Goal: Task Accomplishment & Management: Manage account settings

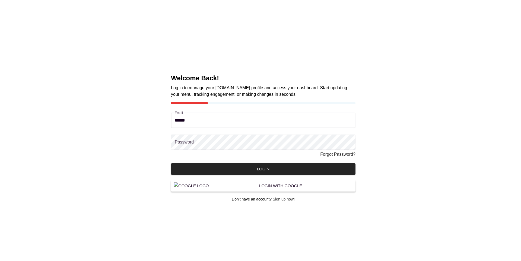
type input "*******"
click at [171, 163] on button "Login" at bounding box center [263, 168] width 184 height 11
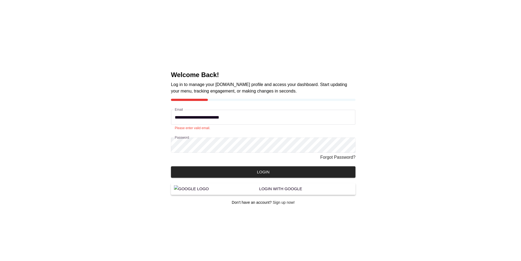
click at [239, 118] on input "**********" at bounding box center [263, 117] width 184 height 15
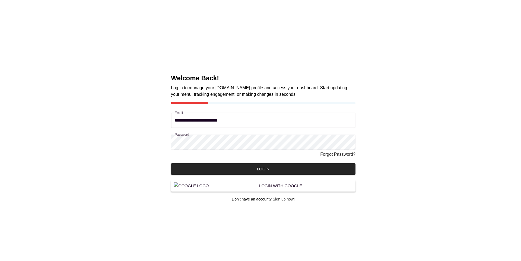
type input "**********"
click at [171, 163] on button "Login" at bounding box center [263, 168] width 184 height 11
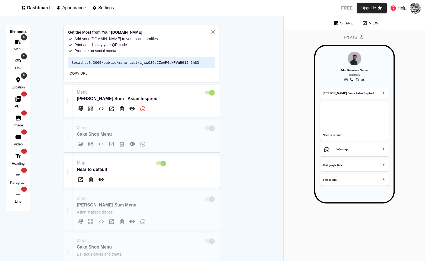
click at [88, 7] on div "Dashboard Appearance Settings" at bounding box center [60, 7] width 107 height 7
click at [79, 7] on p "Appearance" at bounding box center [73, 7] width 23 height 5
select select "*******"
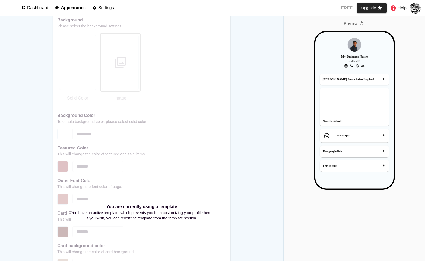
scroll to position [406, 0]
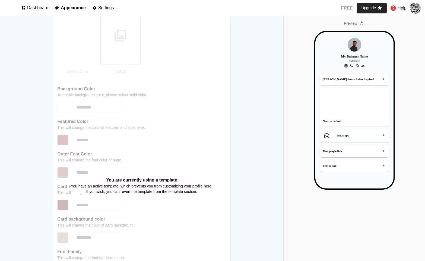
click at [114, 177] on p "You are currently using a template" at bounding box center [142, 180] width 142 height 7
copy p "You are currently using a template"
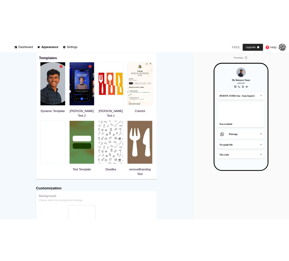
scroll to position [167, 0]
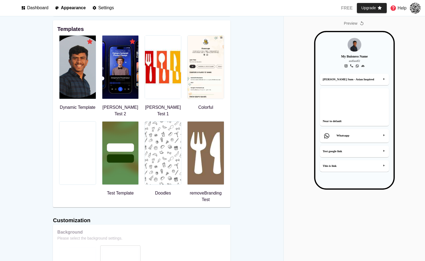
click at [294, 72] on div at bounding box center [355, 109] width 128 height 156
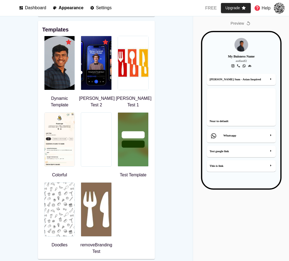
scroll to position [94, 0]
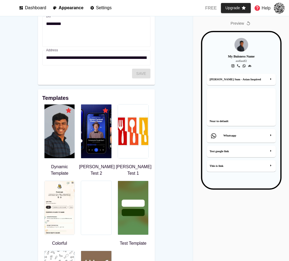
click at [94, 127] on div at bounding box center [96, 131] width 30 height 54
click at [51, 61] on div "Template Preview Cancel Apply template" at bounding box center [144, 130] width 289 height 261
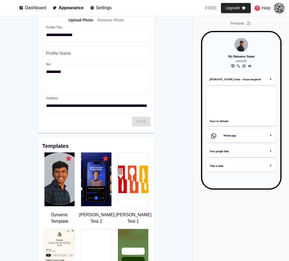
scroll to position [158, 0]
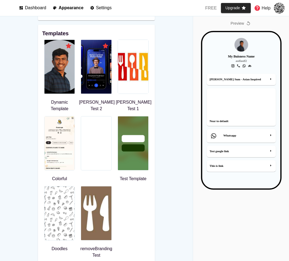
click at [95, 78] on div at bounding box center [96, 67] width 30 height 54
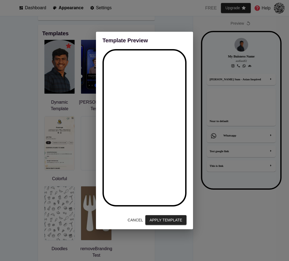
scroll to position [0, 0]
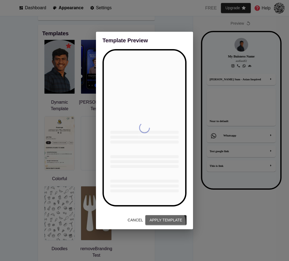
click at [168, 224] on button "Apply template" at bounding box center [165, 220] width 41 height 10
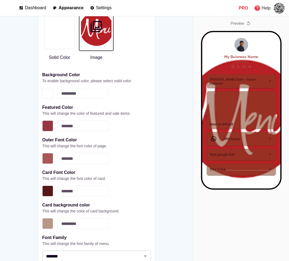
scroll to position [450, 0]
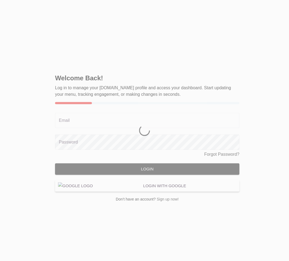
select select "*******"
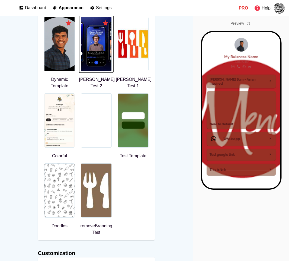
scroll to position [158, 0]
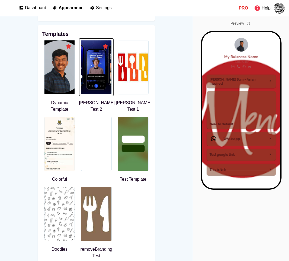
click at [136, 83] on div at bounding box center [133, 67] width 30 height 54
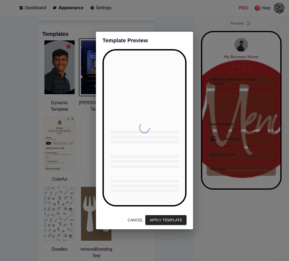
scroll to position [0, 0]
click at [170, 217] on span "Apply template" at bounding box center [166, 220] width 33 height 7
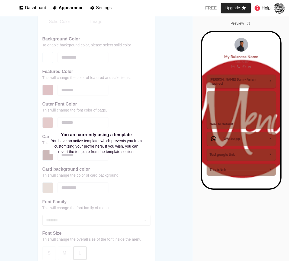
scroll to position [532, 0]
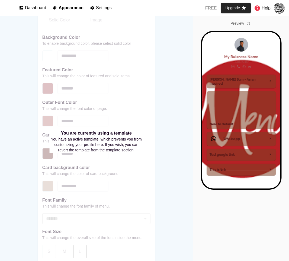
click at [100, 136] on p "You are currently using a template" at bounding box center [97, 133] width 94 height 7
copy p "You are currently using a template"
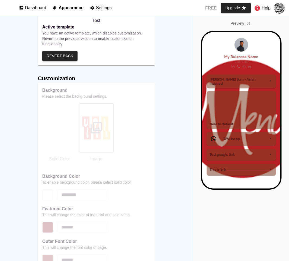
scroll to position [375, 0]
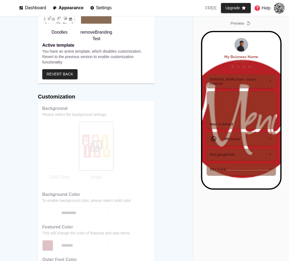
click at [57, 71] on span "Revert back" at bounding box center [60, 74] width 27 height 7
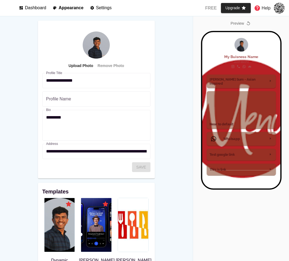
scroll to position [0, 0]
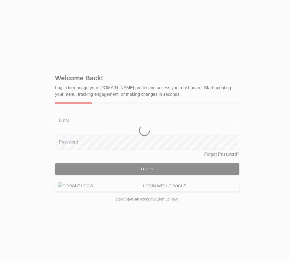
select select "***"
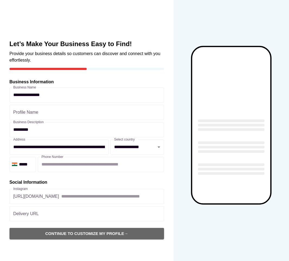
click at [88, 235] on span "Continue to Customize My Profile →" at bounding box center [86, 233] width 143 height 7
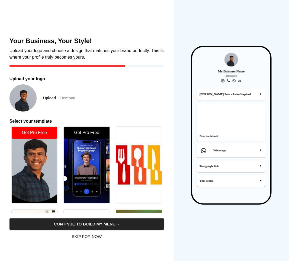
click at [81, 160] on div at bounding box center [87, 165] width 46 height 77
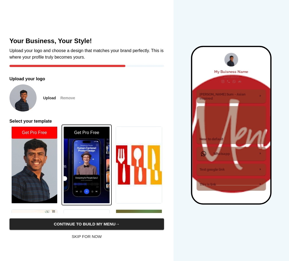
scroll to position [154, 0]
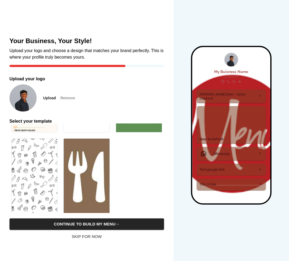
click at [88, 224] on span "Continue to Build My Menu →" at bounding box center [86, 224] width 143 height 7
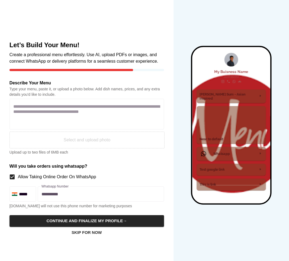
click at [102, 221] on span "Continue and Finalize my Profile →" at bounding box center [86, 220] width 143 height 7
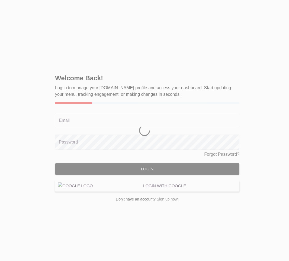
select select "***"
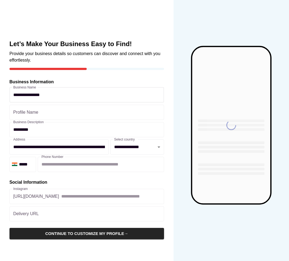
click at [76, 232] on span "Continue to Customize My Profile →" at bounding box center [86, 233] width 143 height 7
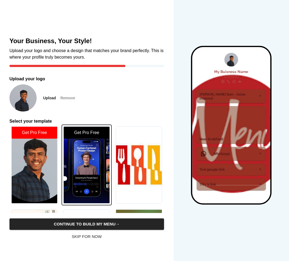
click at [140, 174] on div at bounding box center [139, 165] width 46 height 77
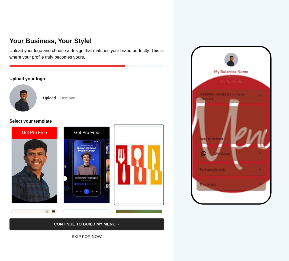
click at [115, 224] on span "Continue to Build My Menu →" at bounding box center [86, 224] width 143 height 7
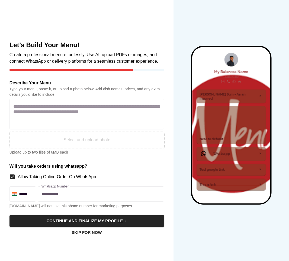
click at [115, 224] on span "Continue and Finalize my Profile →" at bounding box center [86, 220] width 143 height 7
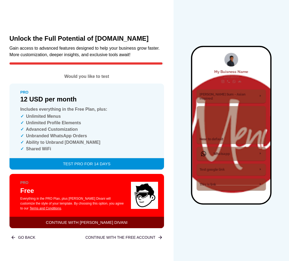
click at [106, 223] on span "Continue with Praful Divani" at bounding box center [86, 222] width 143 height 7
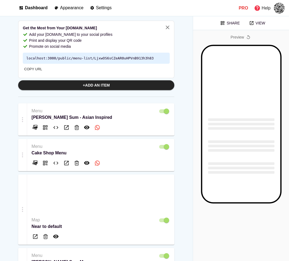
click at [160, 27] on h6 "Get the Most from Your Menu.link" at bounding box center [96, 28] width 147 height 6
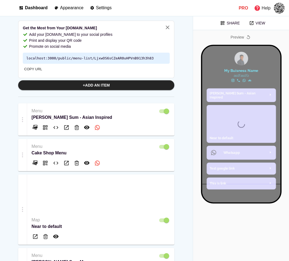
click at [164, 27] on icon "button" at bounding box center [167, 27] width 7 height 7
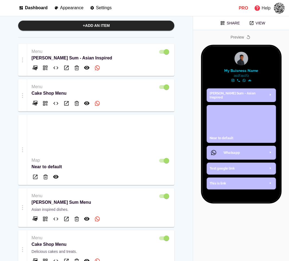
click at [105, 8] on p "Settings" at bounding box center [104, 7] width 16 height 5
select select "**"
select select "***"
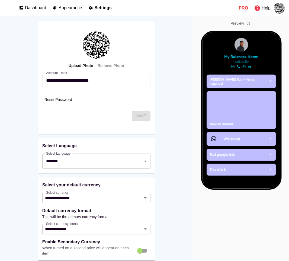
click at [69, 5] on p "Appearance" at bounding box center [70, 7] width 23 height 5
select select "*******"
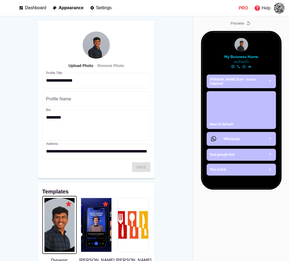
click at [44, 8] on p "Dashboard" at bounding box center [35, 7] width 21 height 5
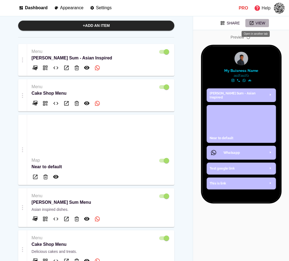
click at [251, 24] on icon at bounding box center [251, 23] width 5 height 5
click at [248, 36] on icon "button" at bounding box center [248, 37] width 3 height 4
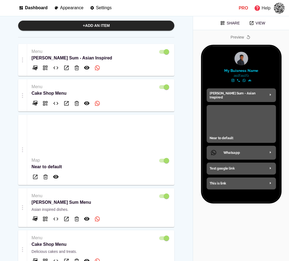
click at [248, 37] on icon "button" at bounding box center [248, 37] width 5 height 5
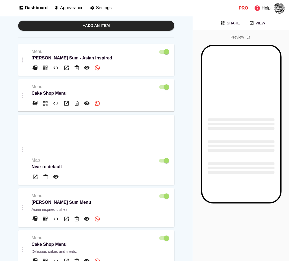
click at [236, 157] on span at bounding box center [246, 156] width 74 height 3
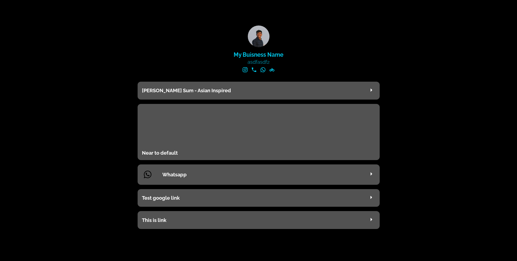
click at [135, 51] on div "My Buisness Name asdfasdf2" at bounding box center [258, 49] width 255 height 64
